Goal: Transaction & Acquisition: Purchase product/service

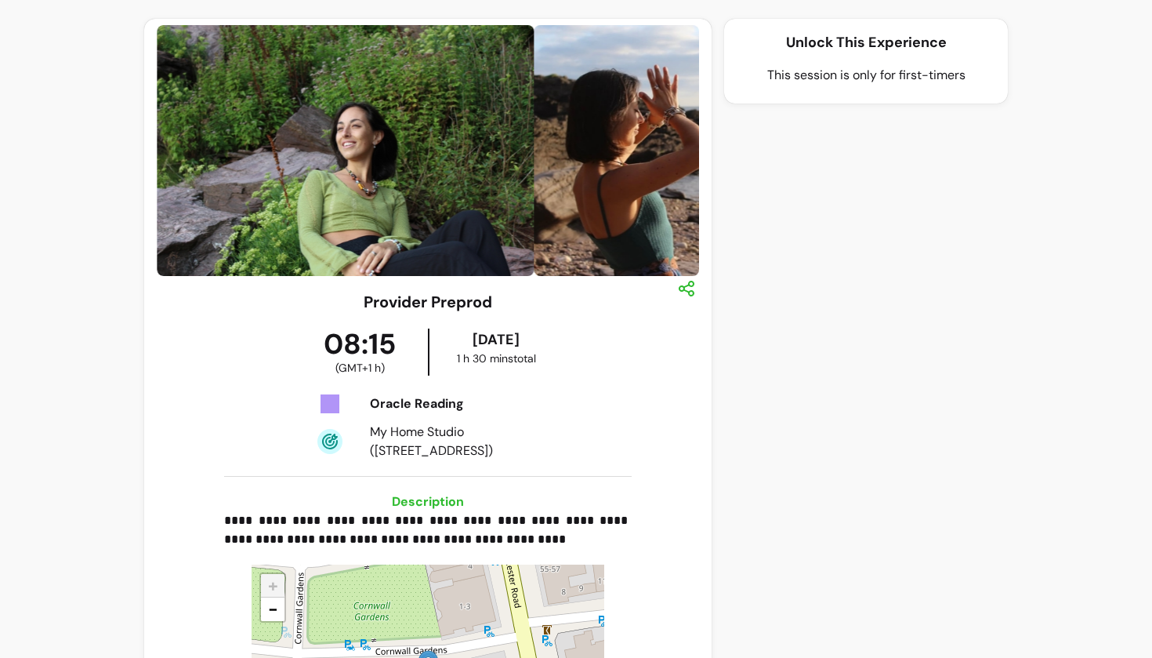
click at [803, 42] on p "Unlock This Experience" at bounding box center [866, 42] width 259 height 22
click at [795, 83] on p "This session is only for first-timers" at bounding box center [866, 75] width 259 height 19
click at [794, 78] on p "This session is only for first-timers" at bounding box center [866, 75] width 259 height 19
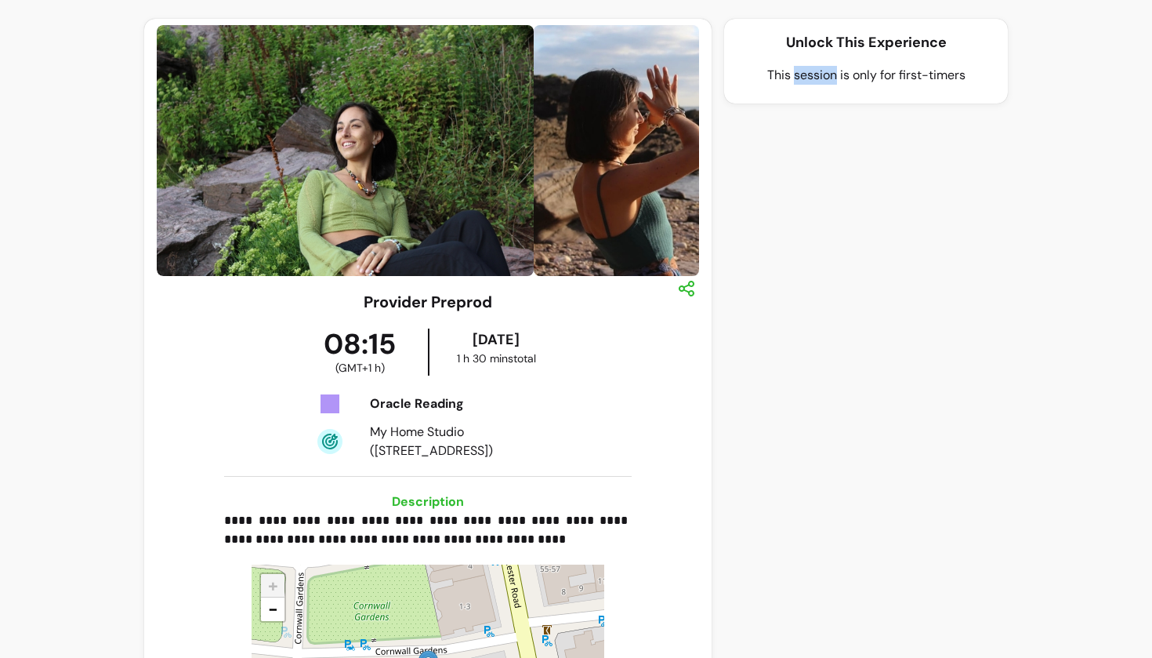
click at [794, 78] on p "This session is only for first-timers" at bounding box center [866, 75] width 259 height 19
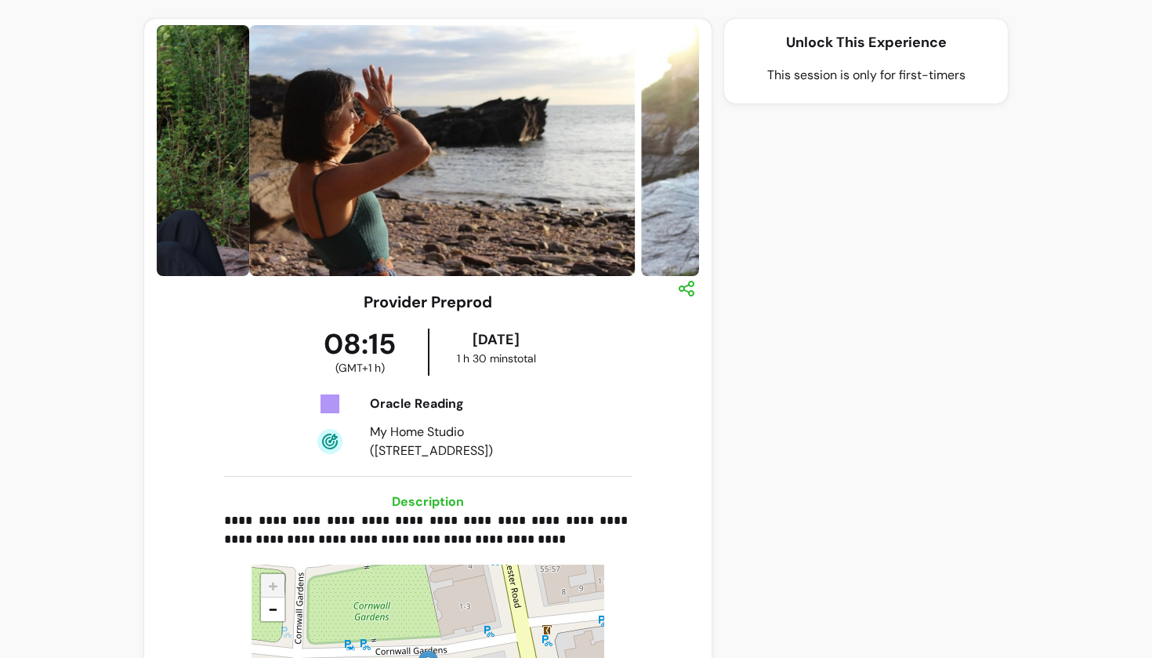
click at [777, 140] on div "Unlock This Experience This session is only for first-timers" at bounding box center [866, 429] width 284 height 821
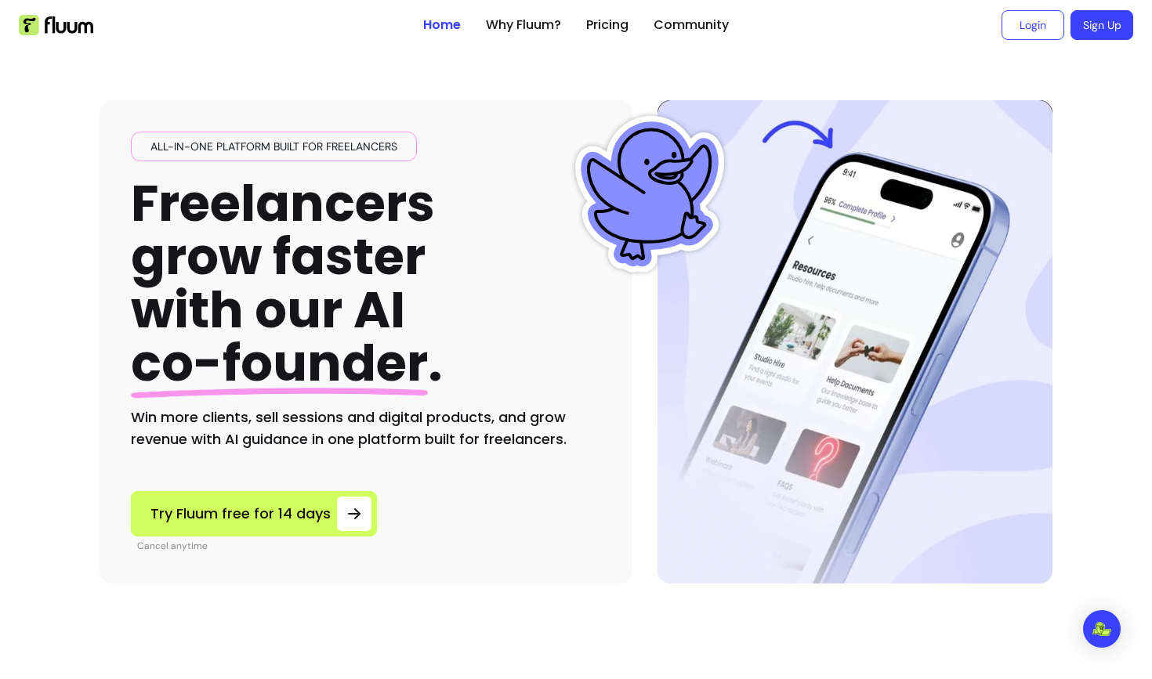
click at [860, 76] on div "All-in-one platform built for freelancers Freelancers grow faster with our AI c…" at bounding box center [576, 317] width 953 height 534
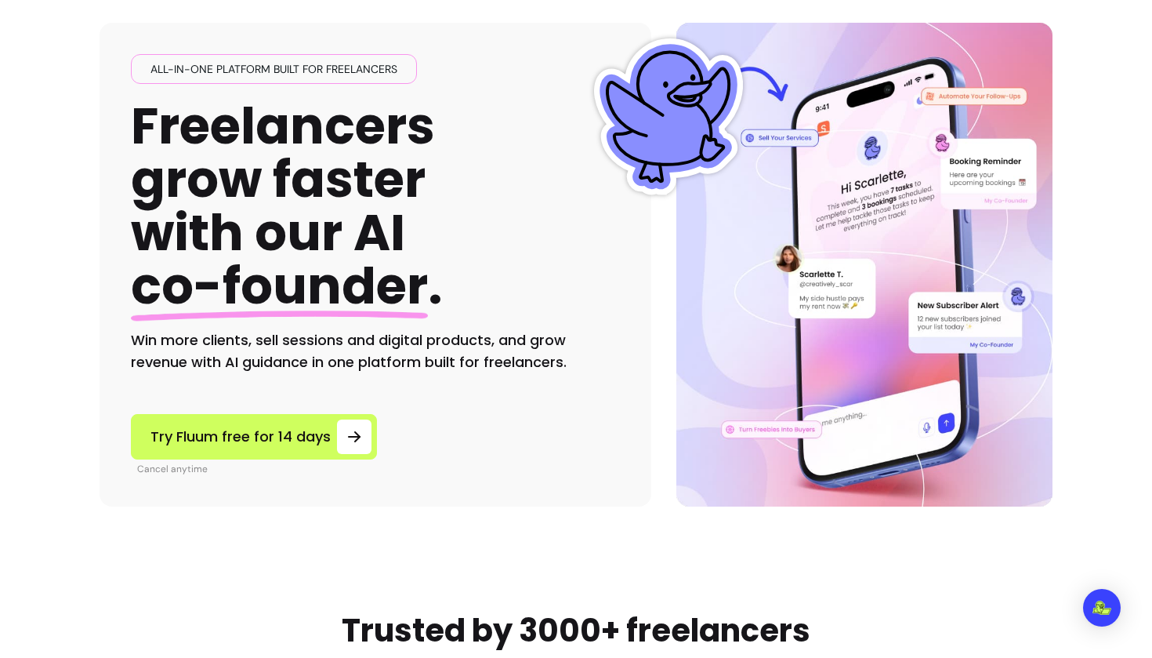
scroll to position [71, 0]
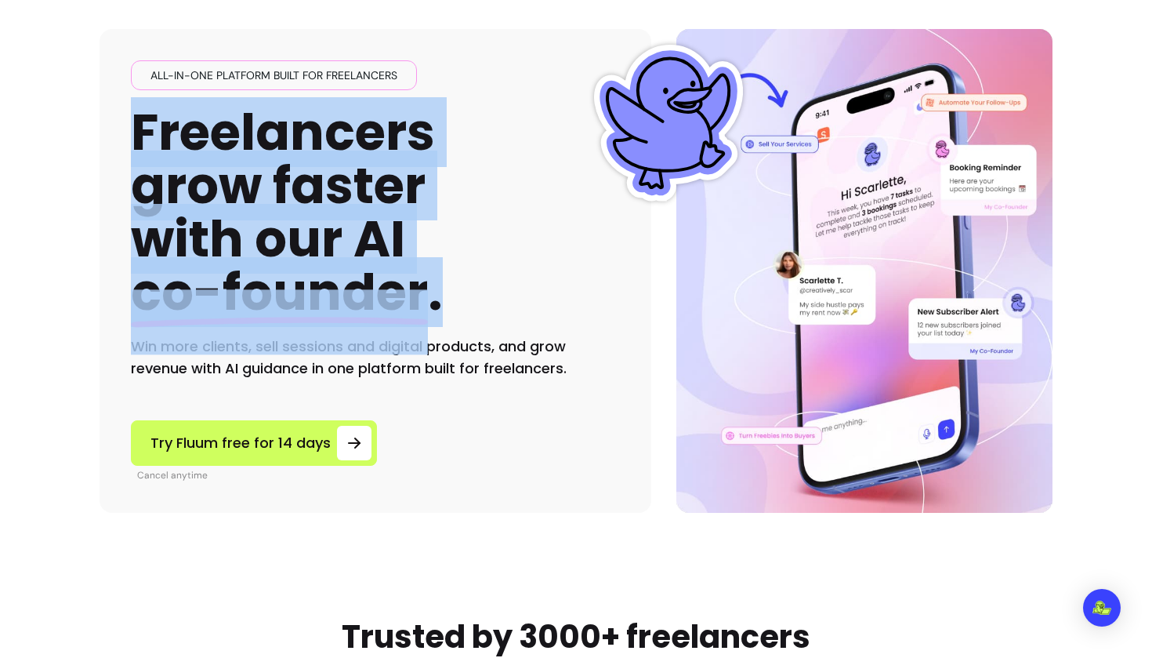
drag, startPoint x: 136, startPoint y: 129, endPoint x: 446, endPoint y: 295, distance: 352.0
click at [446, 295] on div "All-in-one platform built for freelancers Freelancers grow faster with our AI c…" at bounding box center [375, 219] width 489 height 319
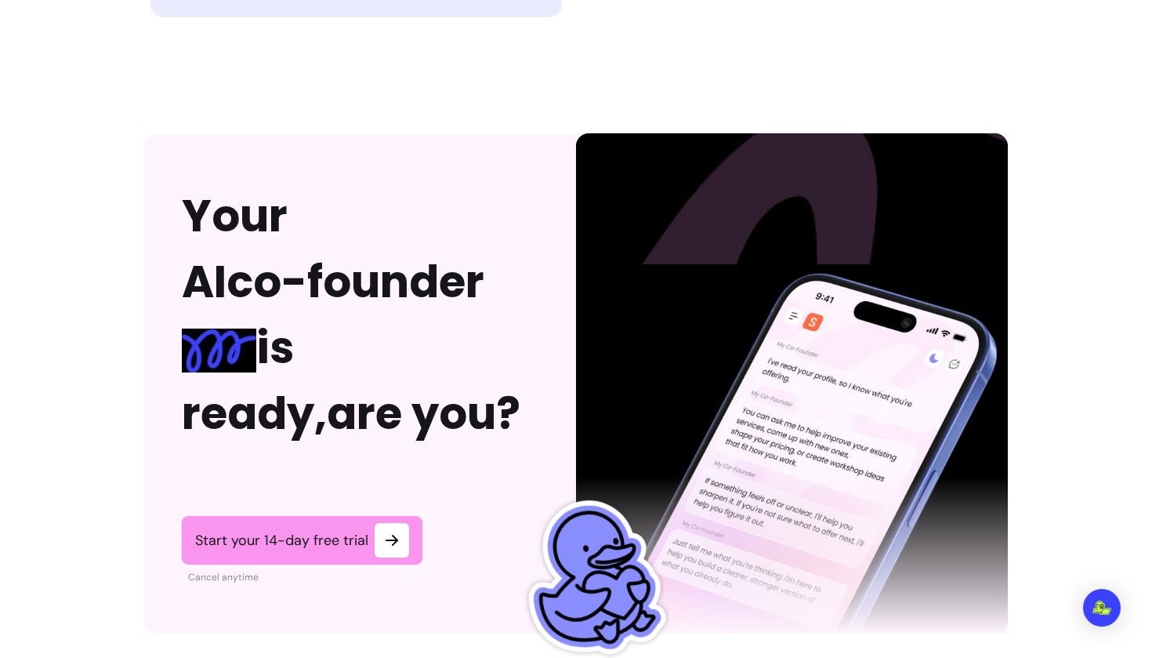
scroll to position [3564, 0]
